Goal: Task Accomplishment & Management: Manage account settings

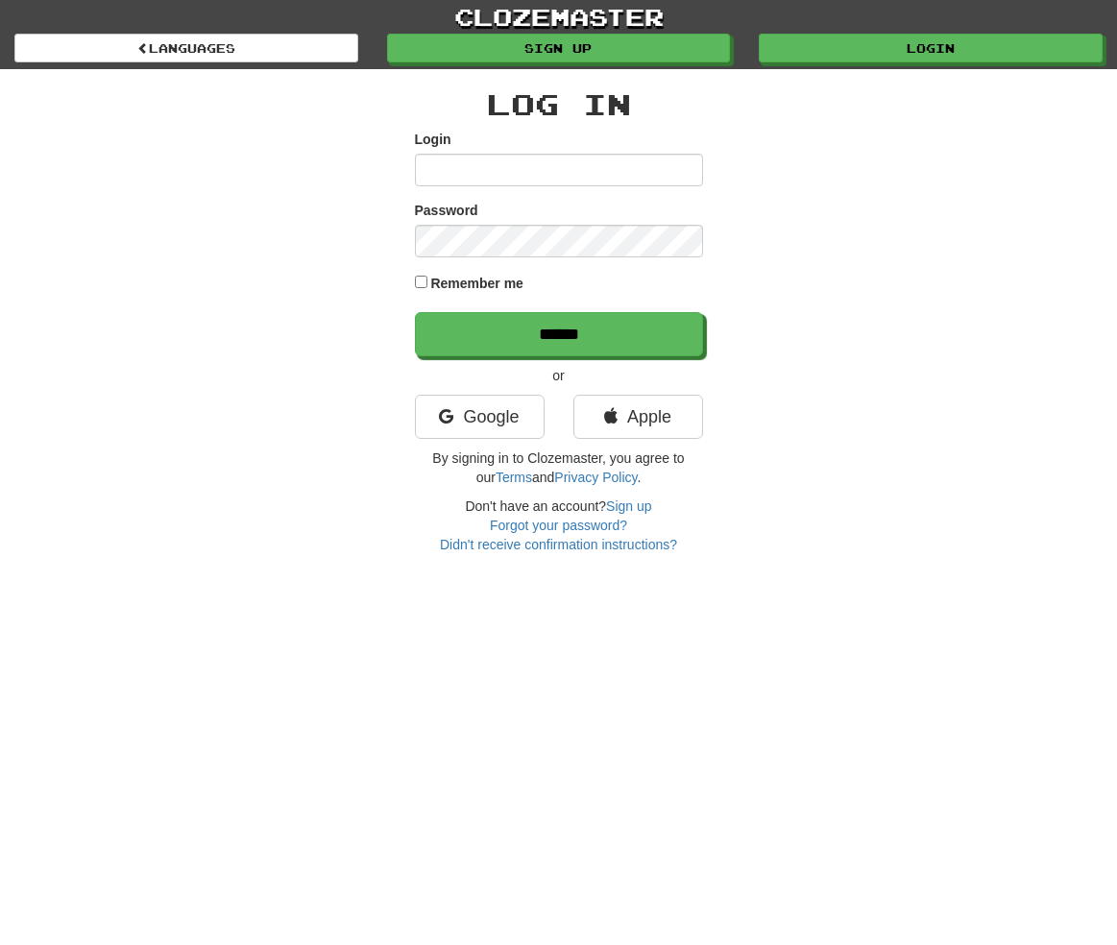
click at [533, 164] on input "Login" at bounding box center [559, 170] width 288 height 33
type input "**********"
click at [515, 420] on link "Google" at bounding box center [480, 417] width 130 height 44
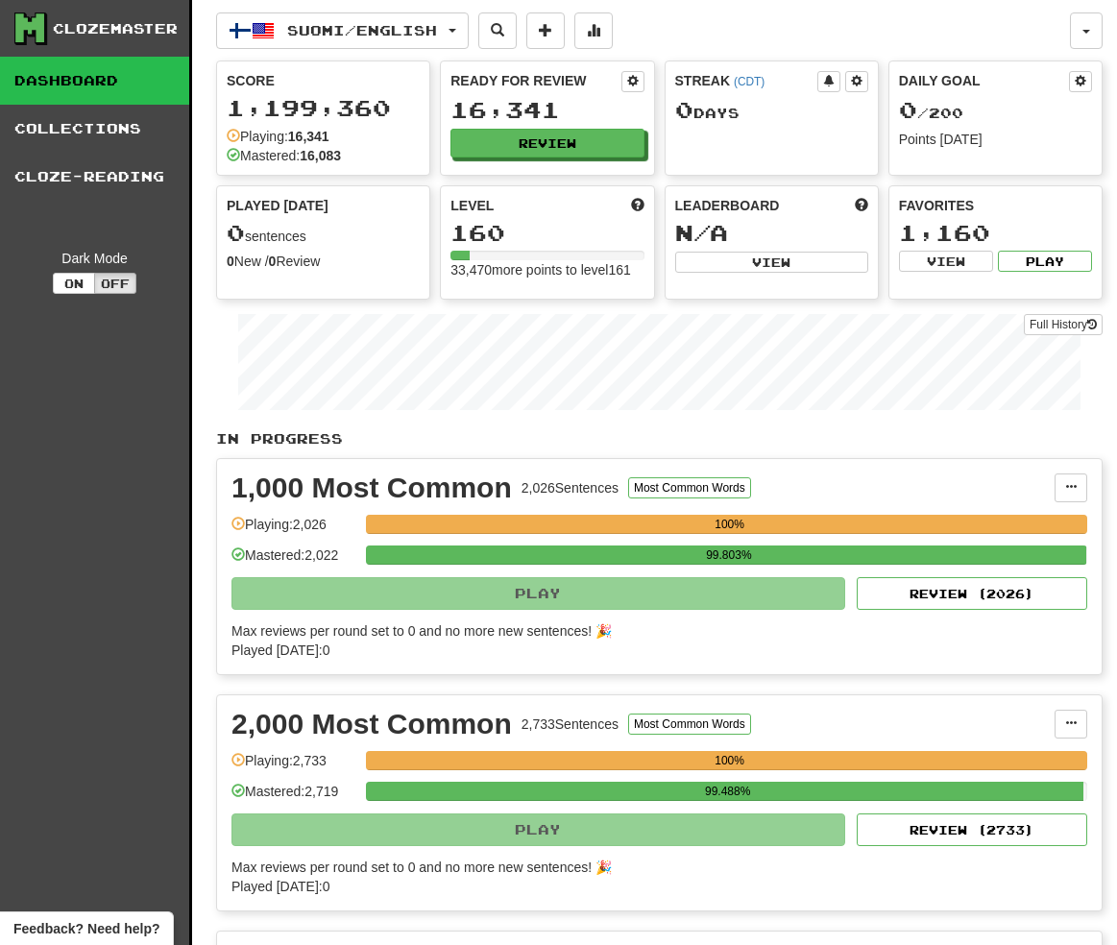
click at [33, 22] on icon at bounding box center [29, 27] width 29 height 29
click at [1083, 33] on span "button" at bounding box center [1086, 32] width 8 height 4
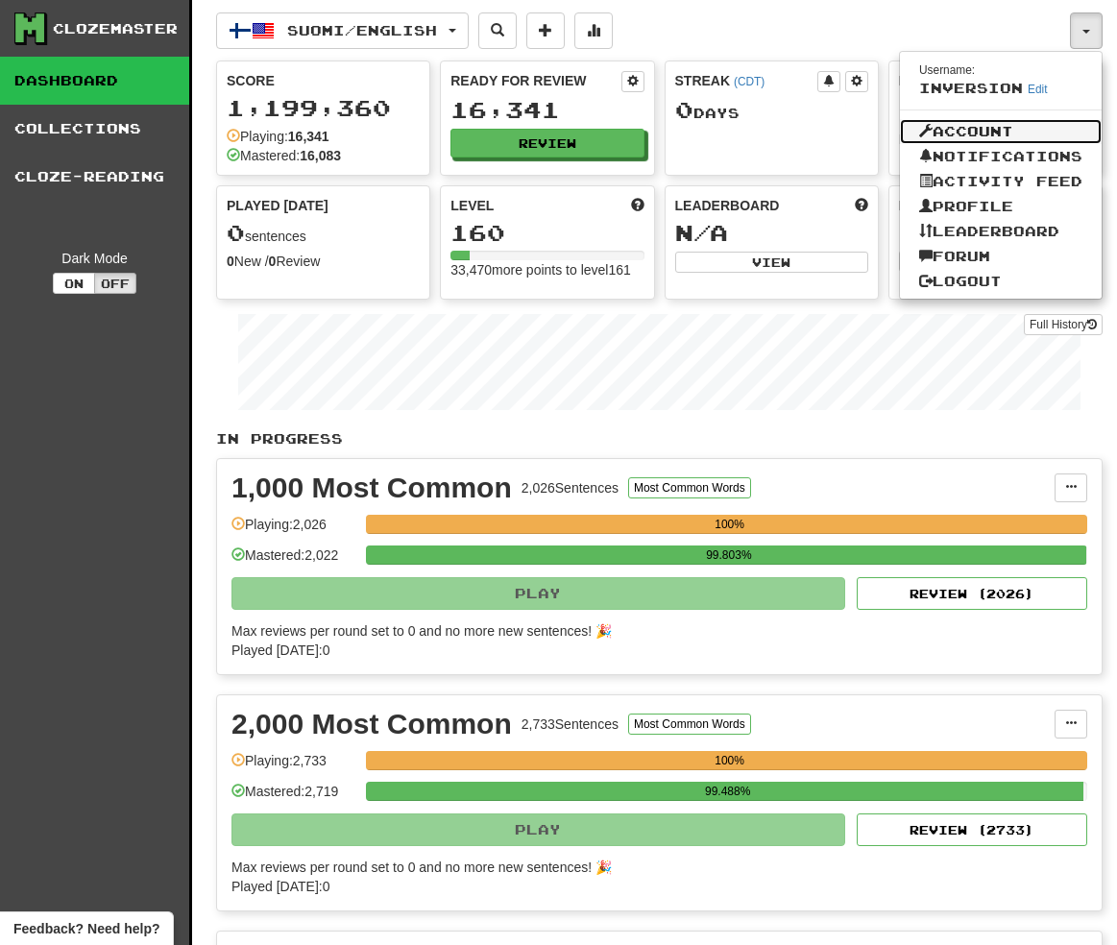
click at [995, 132] on link "Account" at bounding box center [1001, 131] width 202 height 25
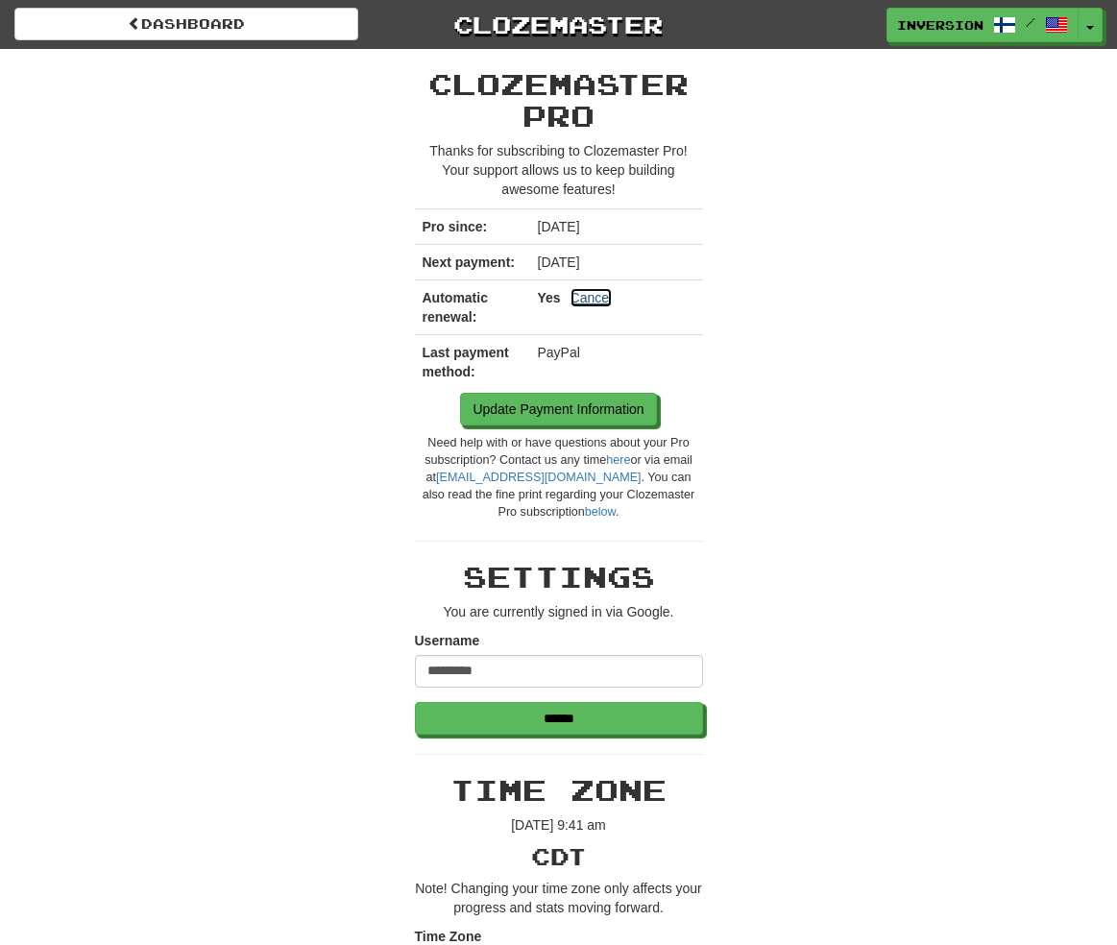
click at [595, 300] on link "Cancel" at bounding box center [591, 297] width 42 height 19
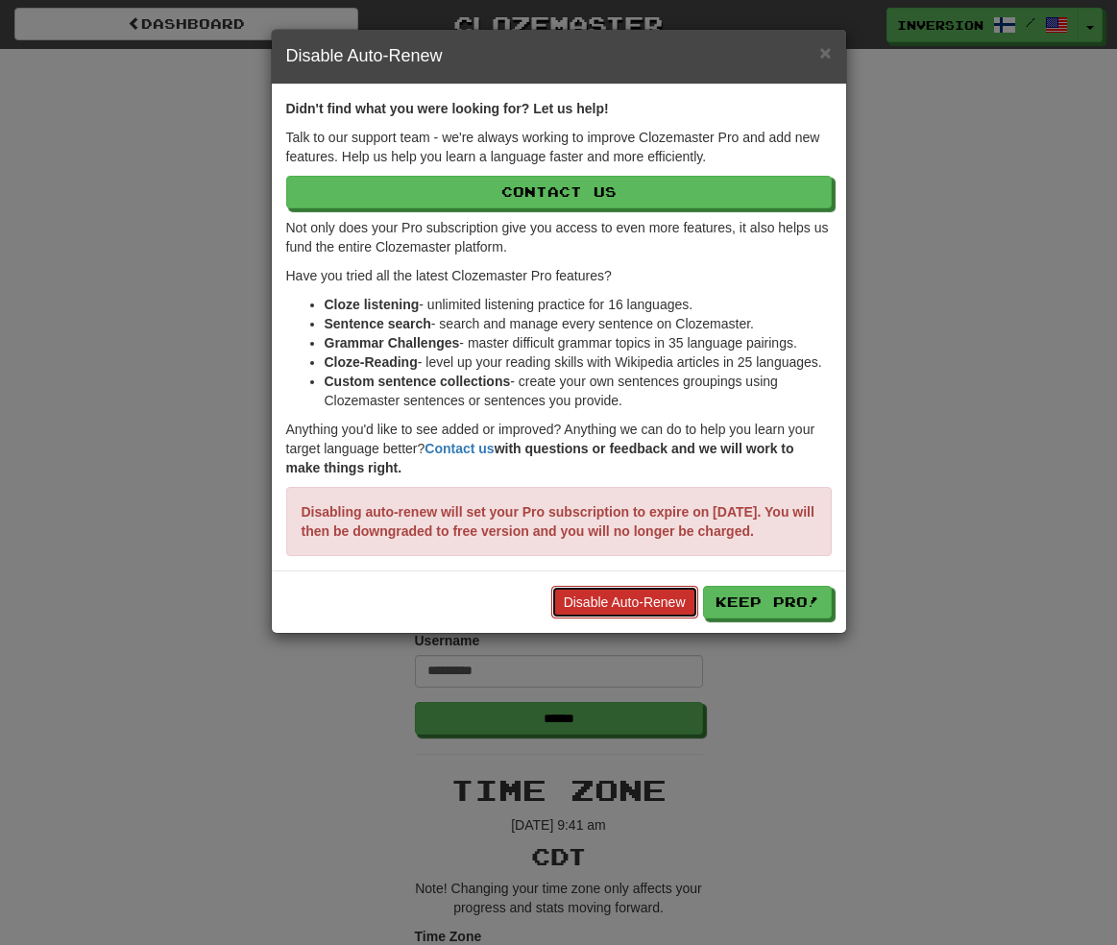
click at [664, 617] on link "Disable Auto-Renew" at bounding box center [624, 602] width 147 height 33
